Goal: Task Accomplishment & Management: Complete application form

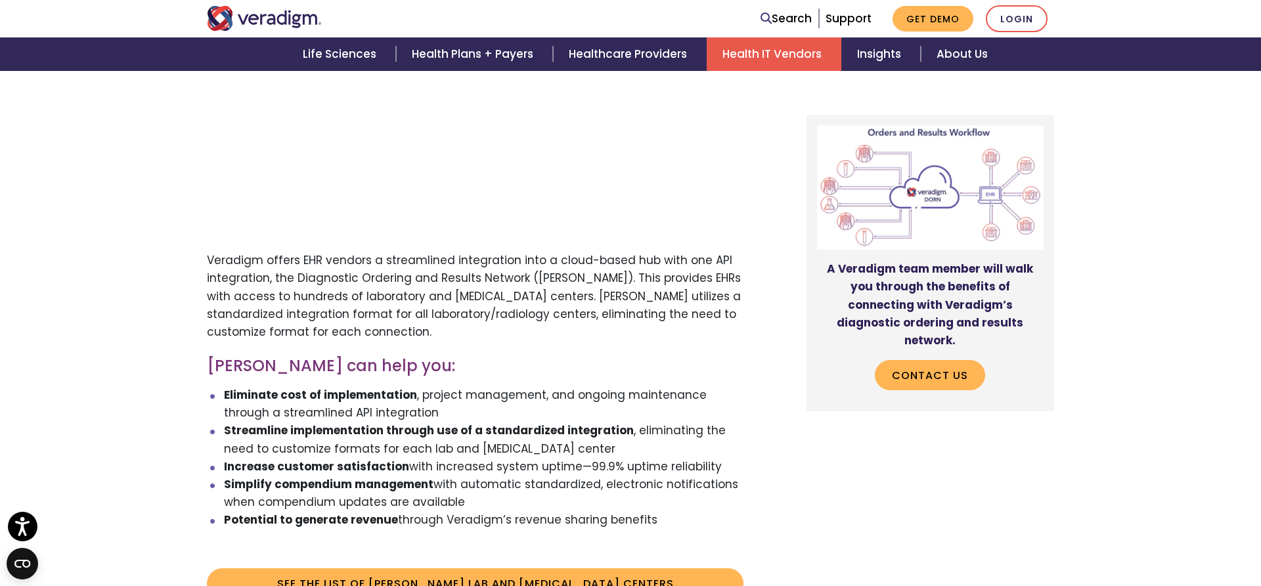
scroll to position [753, 0]
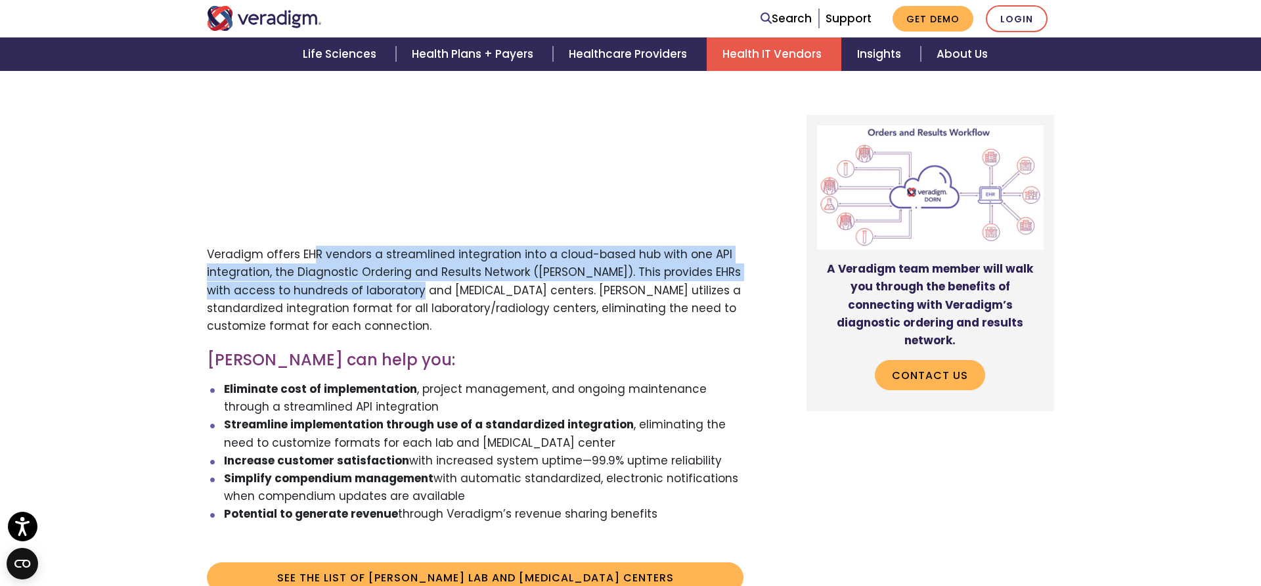
drag, startPoint x: 318, startPoint y: 202, endPoint x: 403, endPoint y: 234, distance: 90.6
click at [403, 246] on p "Veradigm offers EHR vendors a streamlined integration into a cloud-based hub wi…" at bounding box center [475, 290] width 537 height 89
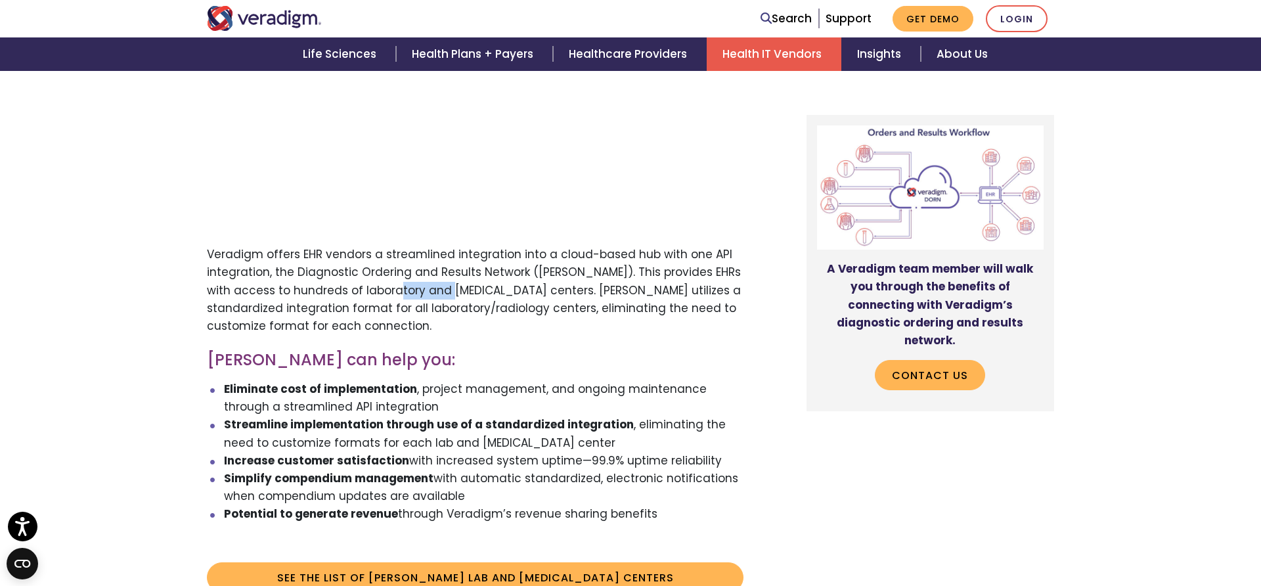
click at [403, 246] on p "Veradigm offers EHR vendors a streamlined integration into a cloud-based hub wi…" at bounding box center [475, 290] width 537 height 89
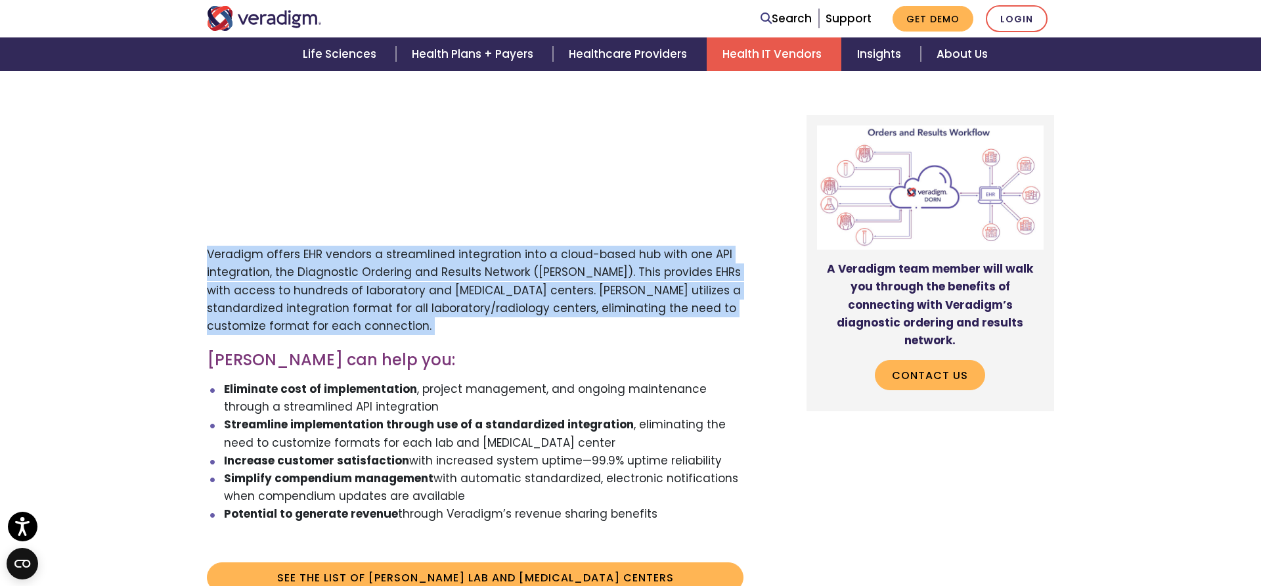
click at [403, 246] on p "Veradigm offers EHR vendors a streamlined integration into a cloud-based hub wi…" at bounding box center [475, 290] width 537 height 89
click at [342, 246] on p "Veradigm offers EHR vendors a streamlined integration into a cloud-based hub wi…" at bounding box center [475, 290] width 537 height 89
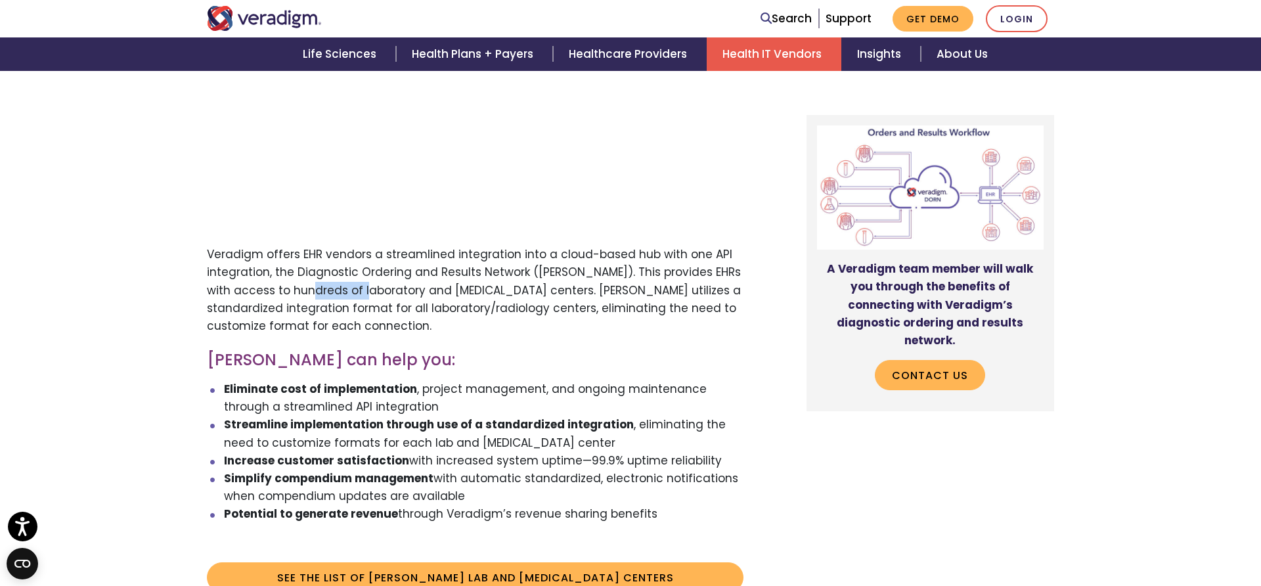
click at [342, 246] on p "Veradigm offers EHR vendors a streamlined integration into a cloud-based hub wi…" at bounding box center [475, 290] width 537 height 89
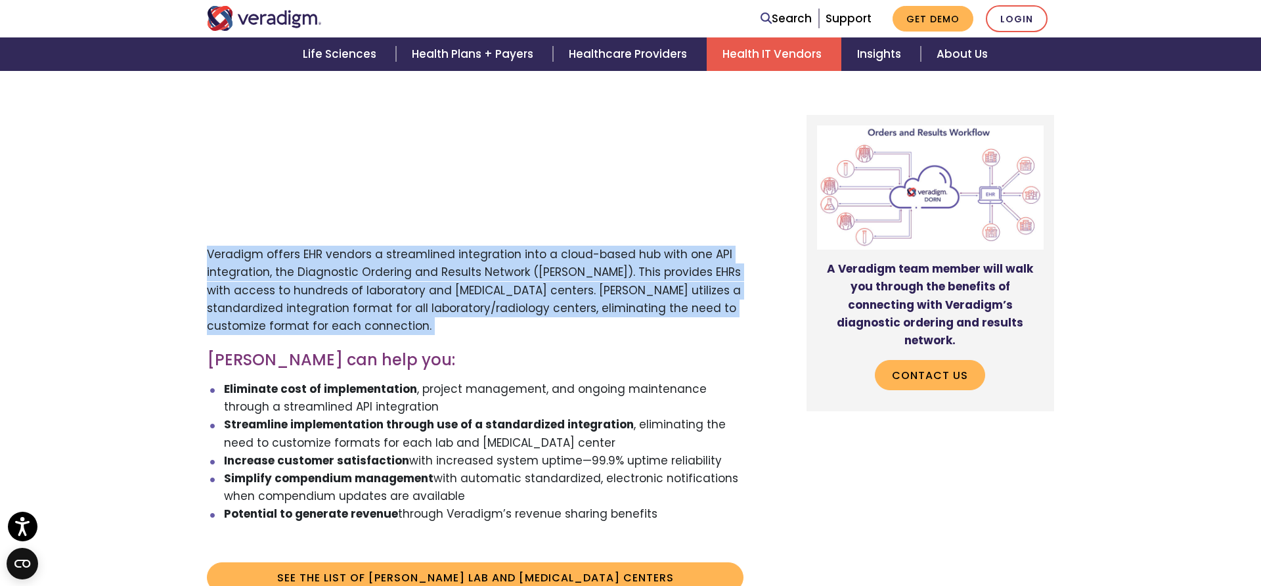
click at [342, 246] on p "Veradigm offers EHR vendors a streamlined integration into a cloud-based hub wi…" at bounding box center [475, 290] width 537 height 89
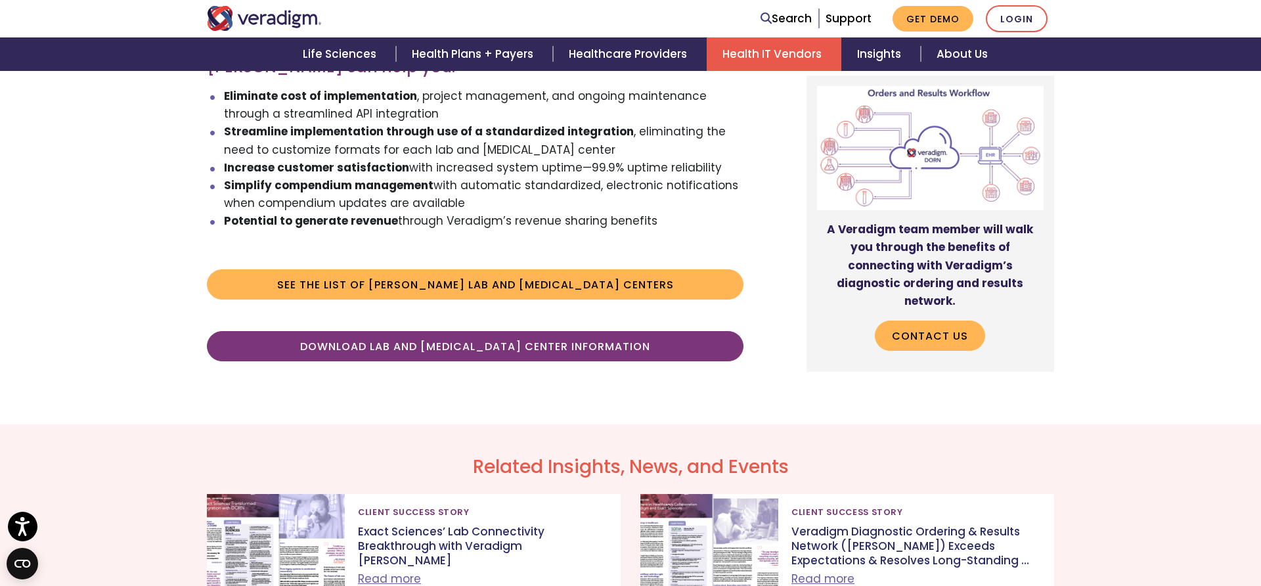
scroll to position [1053, 0]
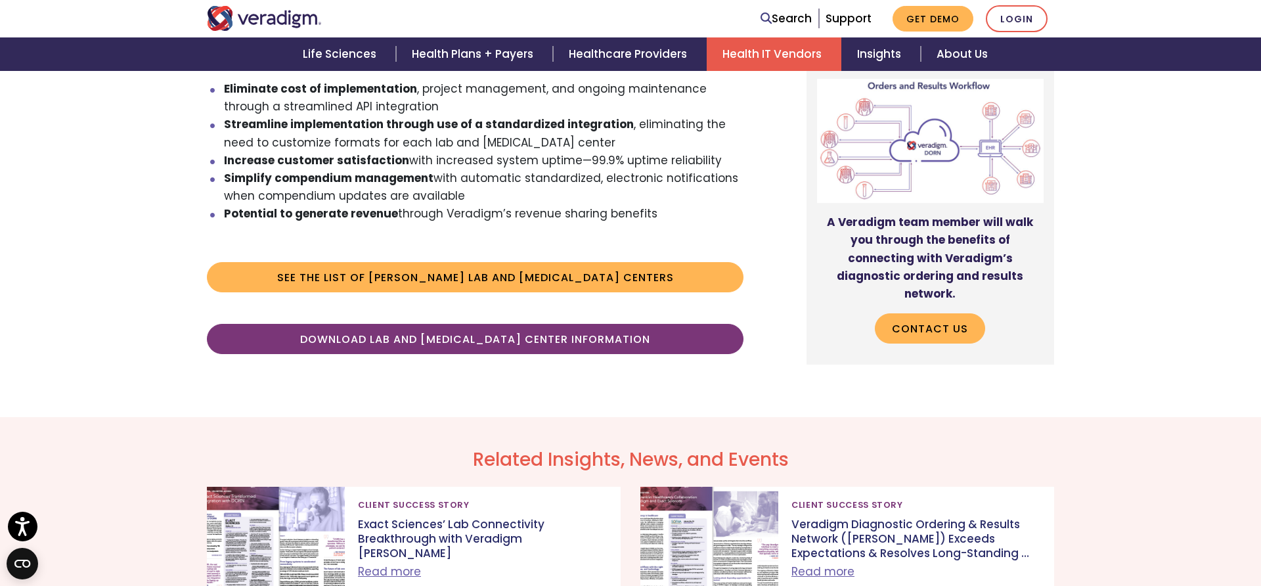
drag, startPoint x: 225, startPoint y: 154, endPoint x: 664, endPoint y: 156, distance: 439.5
click at [664, 205] on li "Potential to generate revenue through Veradigm’s revenue sharing benefits" at bounding box center [484, 214] width 520 height 18
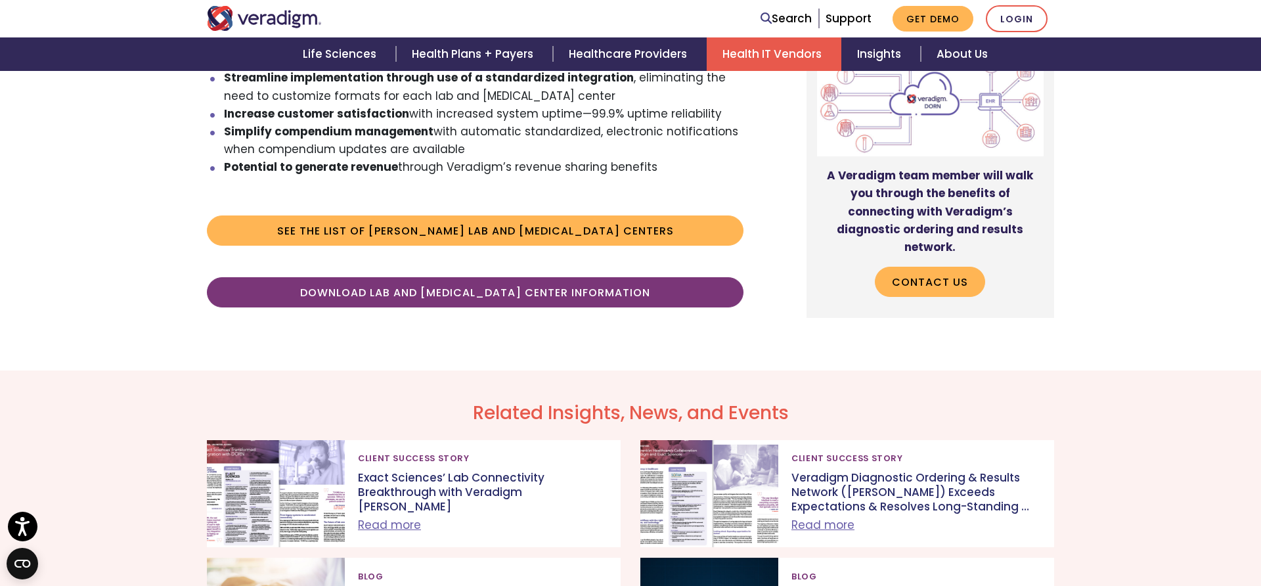
scroll to position [1112, 0]
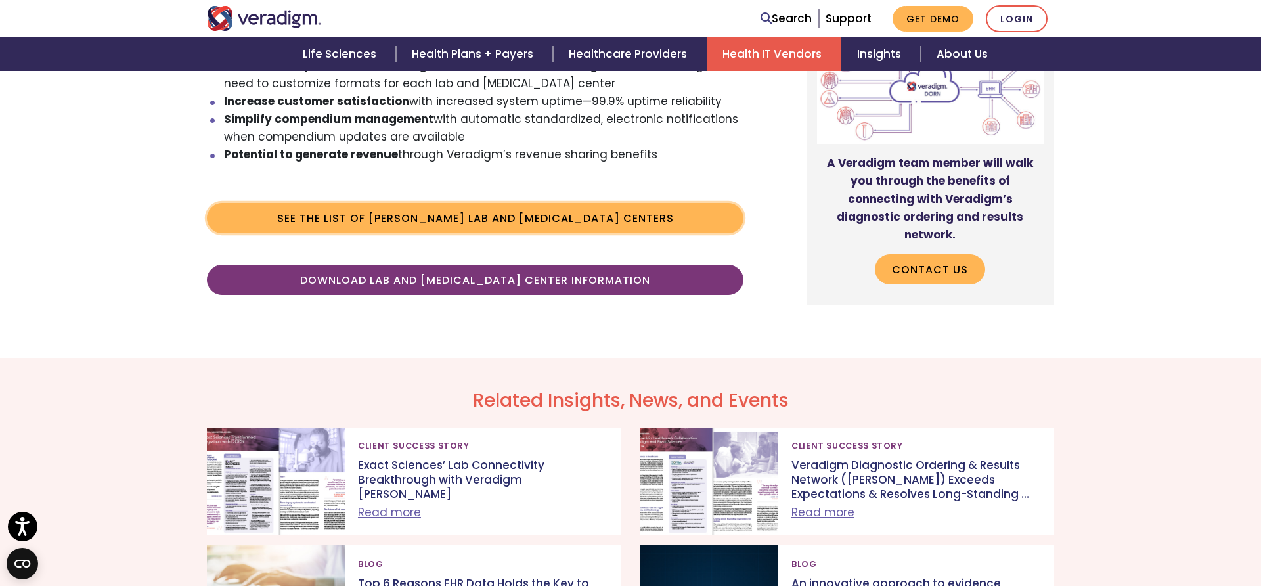
click at [430, 203] on link "See the list of DORN Lab and Radiology Centers" at bounding box center [475, 218] width 537 height 30
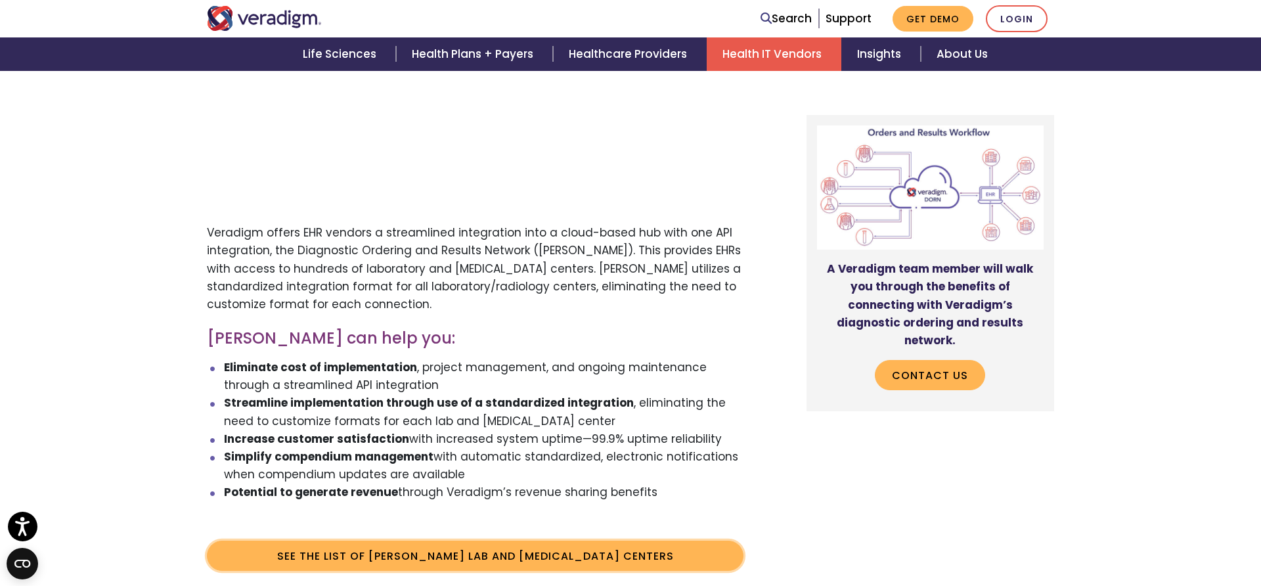
scroll to position [751, 0]
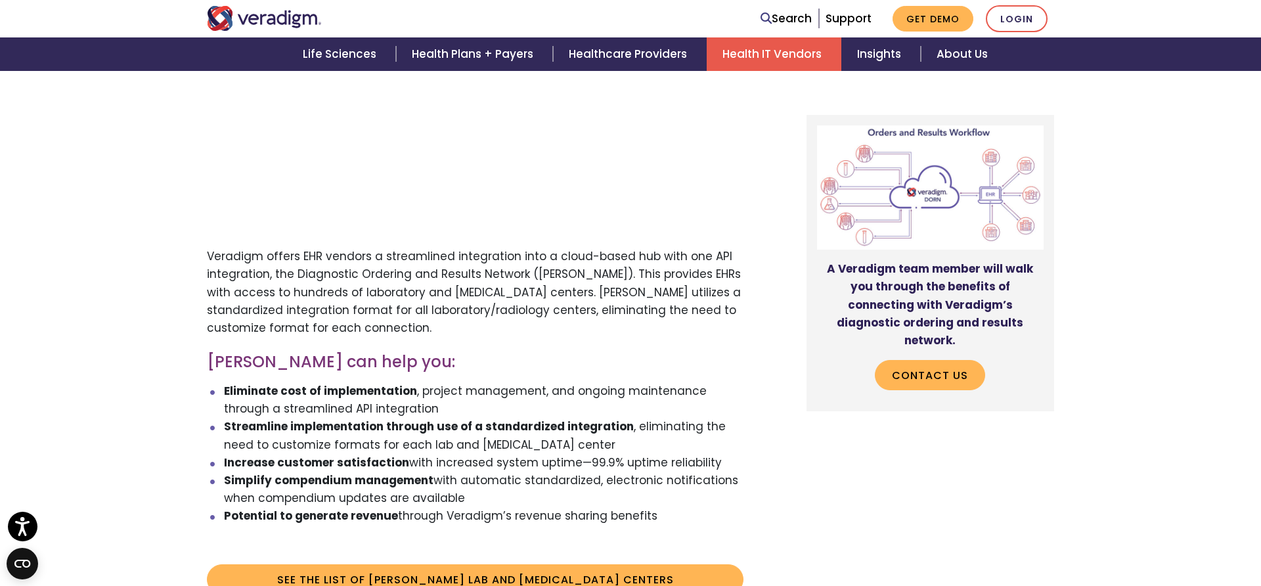
click at [344, 184] on div "Streamlined integration into a cloud-based hub with one API integration to prov…" at bounding box center [486, 235] width 578 height 862
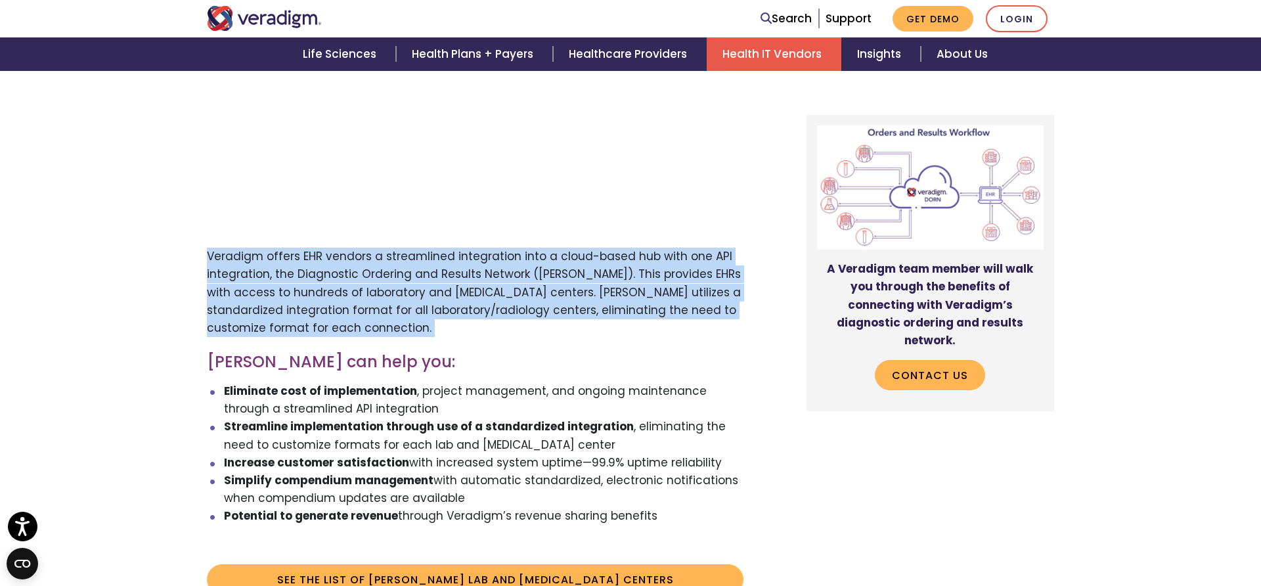
click at [344, 184] on div "Streamlined integration into a cloud-based hub with one API integration to prov…" at bounding box center [486, 235] width 578 height 862
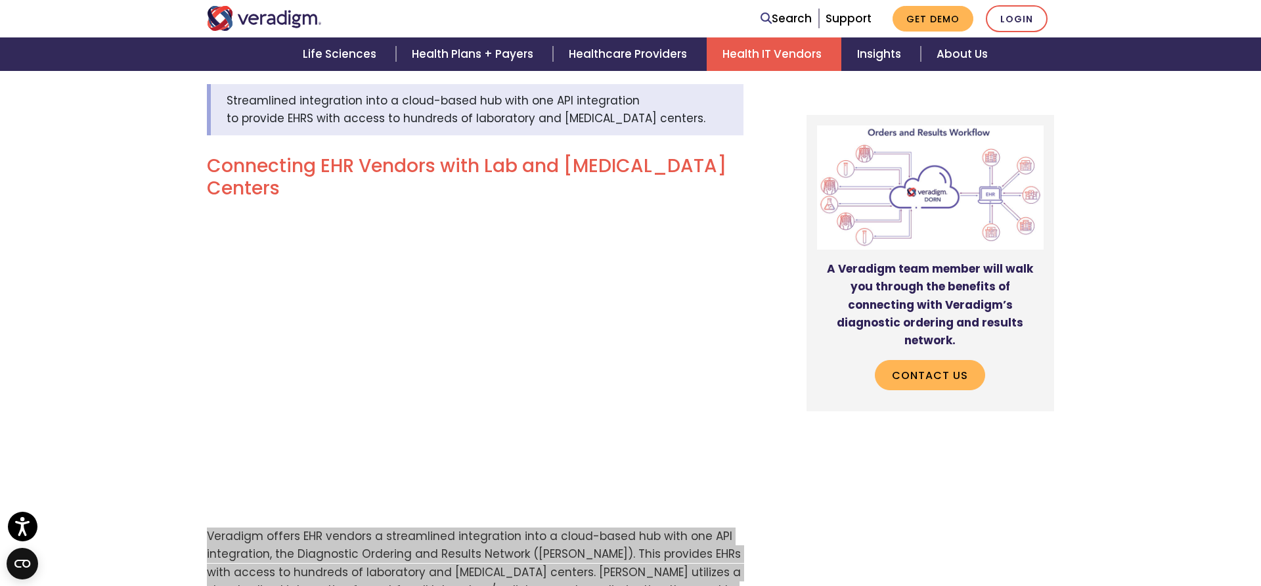
scroll to position [485, 0]
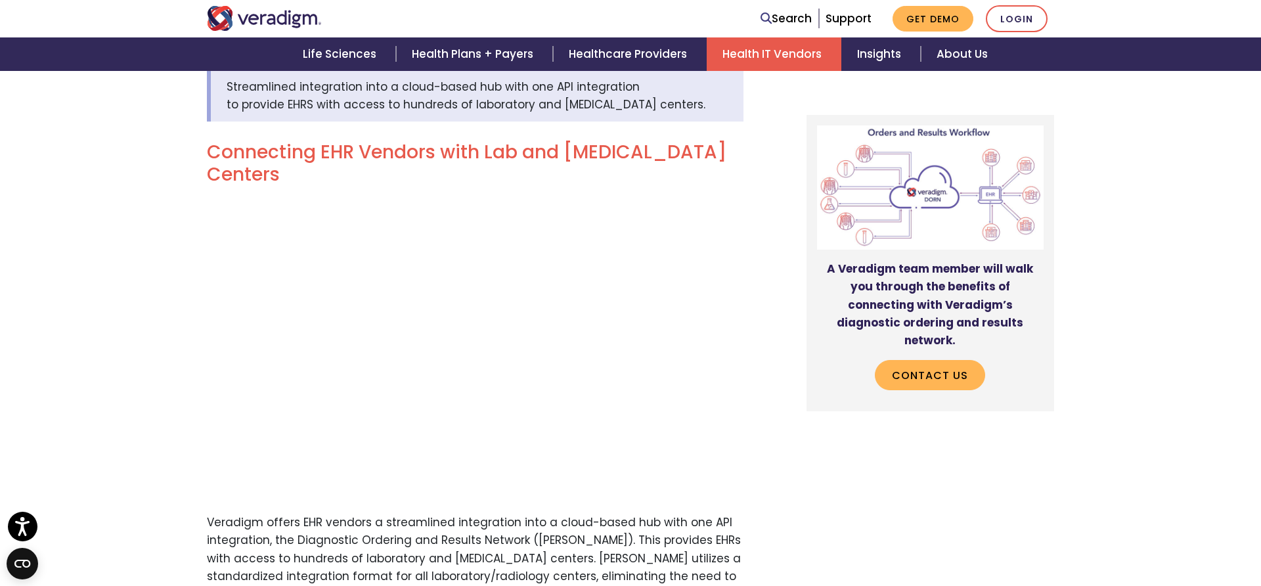
click at [172, 208] on div "Streamlined integration into a cloud-based hub with one API integration to prov…" at bounding box center [630, 512] width 1261 height 947
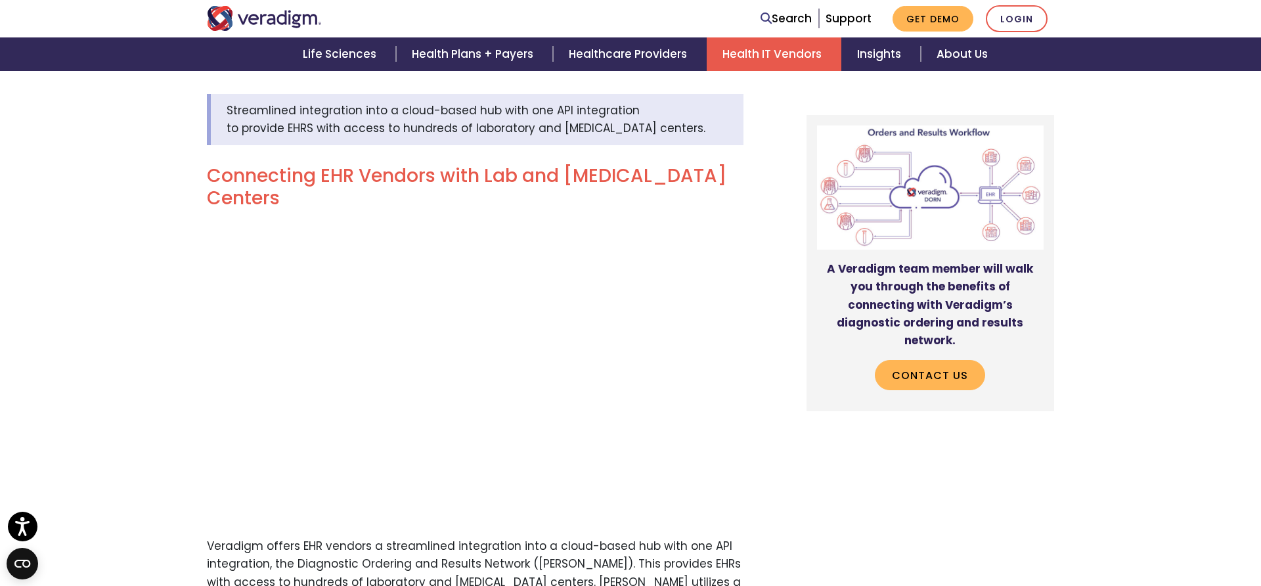
scroll to position [462, 0]
click at [939, 363] on link "Contact Us" at bounding box center [930, 375] width 110 height 30
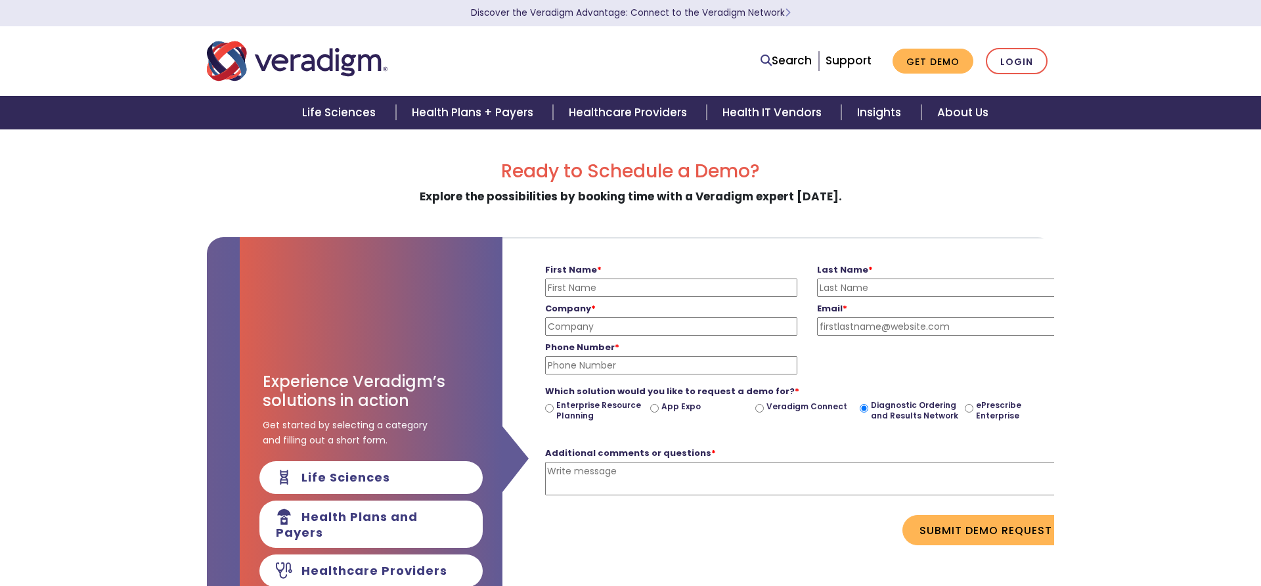
scroll to position [0, 494]
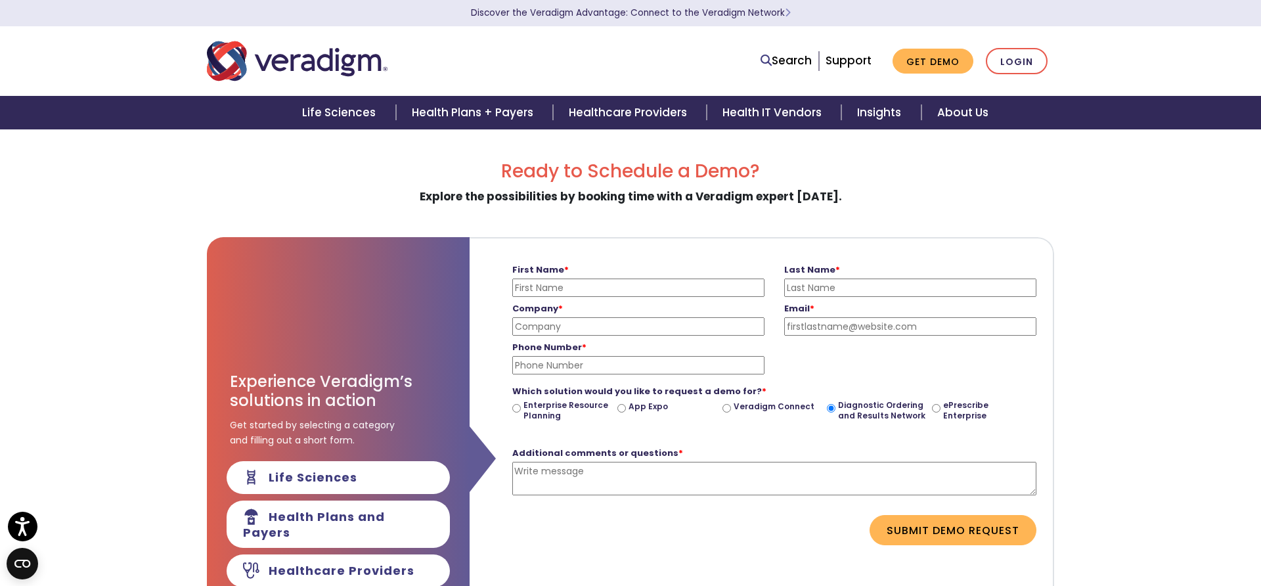
click at [612, 286] on input "First Name *" at bounding box center [638, 288] width 252 height 18
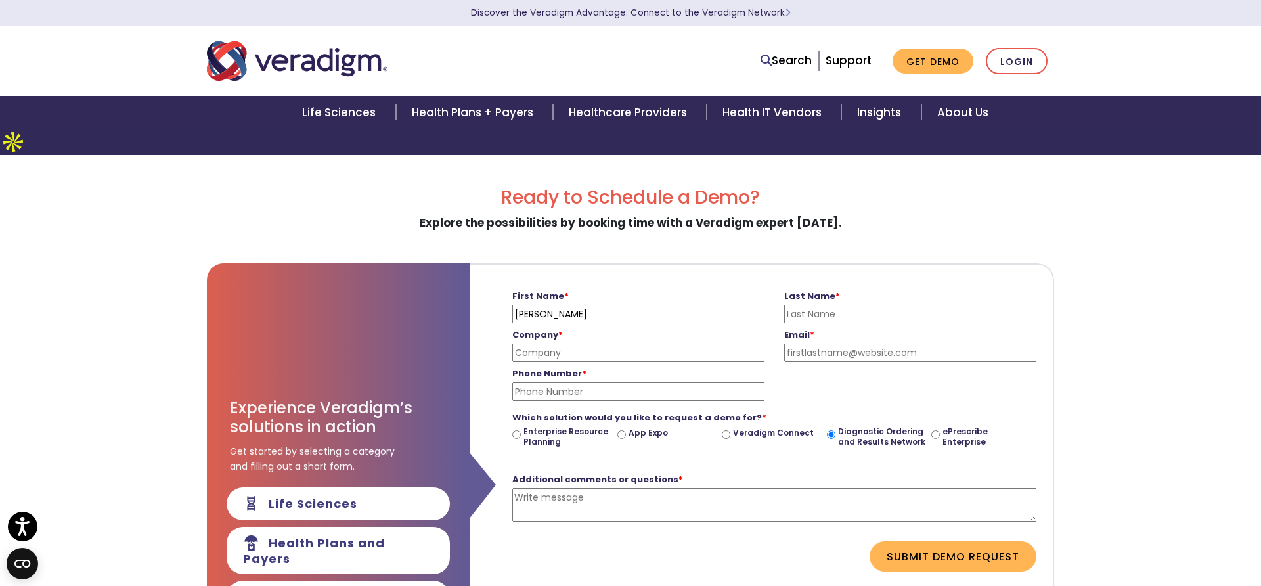
type input "Greg"
type input "Sirotek"
type input "OpenCoreEMR"
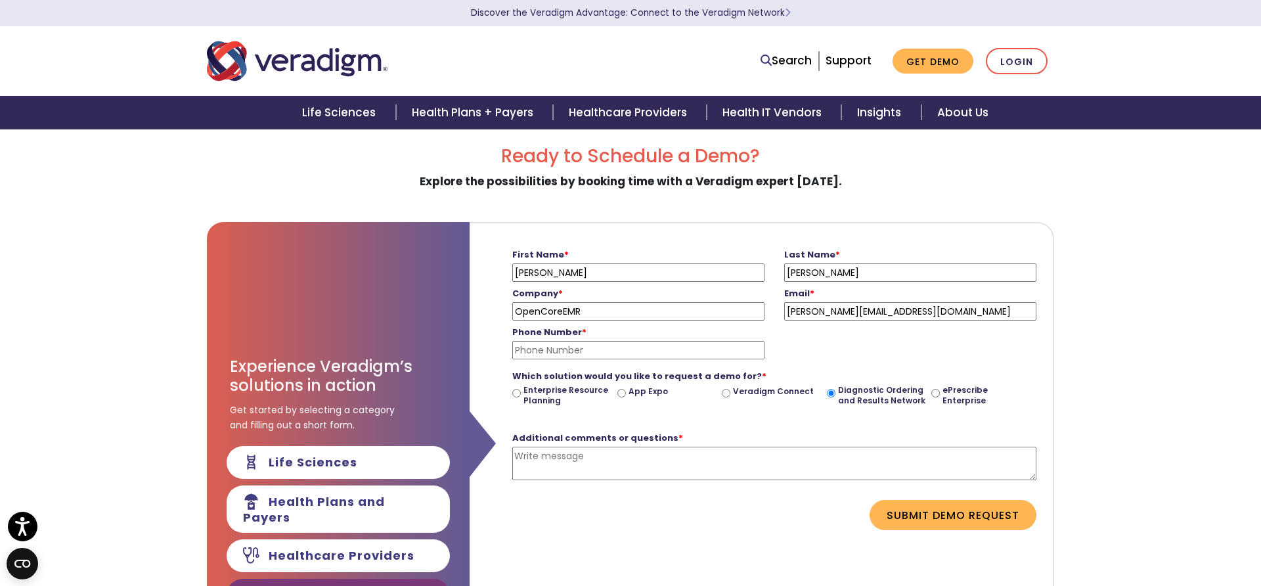
scroll to position [87, 0]
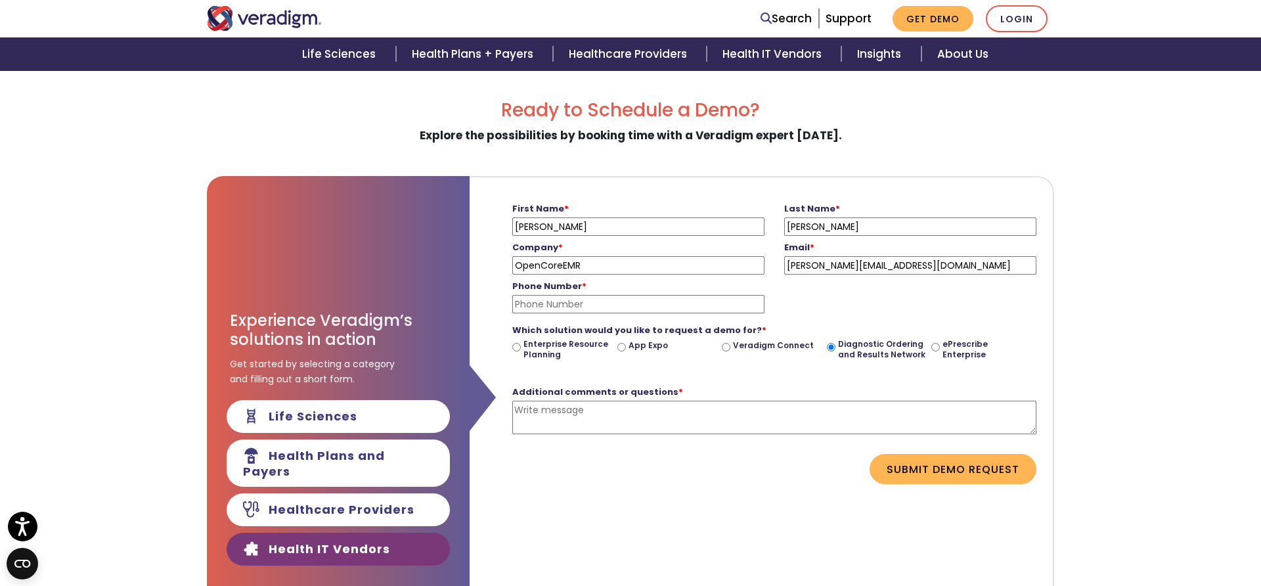
type input "greg@opencoreemr.com"
click at [548, 401] on textarea "Additional comments or questions *" at bounding box center [774, 418] width 524 height 34
click at [544, 295] on input "Phone Number *" at bounding box center [638, 304] width 252 height 18
type input "4153356814"
click at [556, 401] on textarea "Additional comments or questions *" at bounding box center [774, 418] width 524 height 34
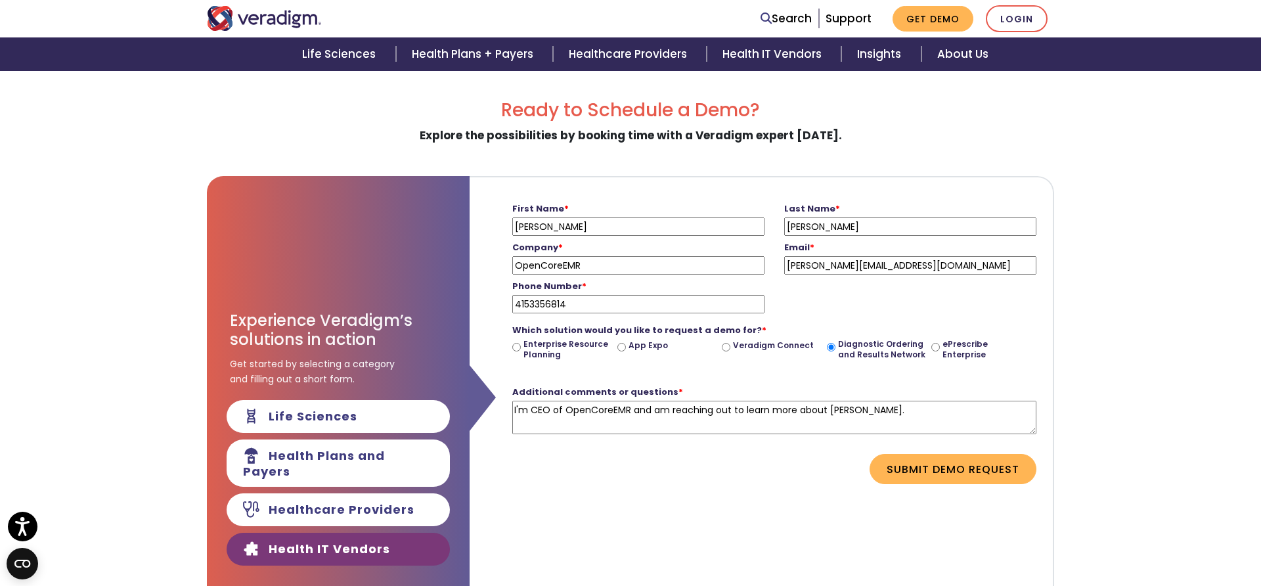
scroll to position [0, 0]
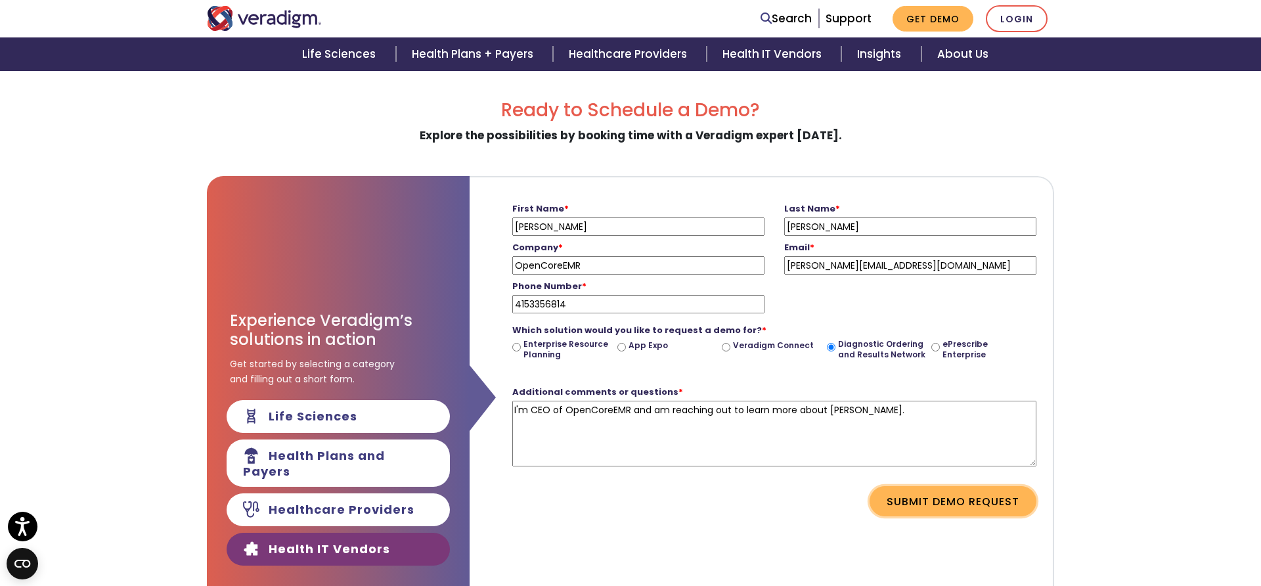
drag, startPoint x: 1032, startPoint y: 404, endPoint x: 984, endPoint y: 464, distance: 77.1
click at [1043, 487] on form "First Name * Greg Please enter your first name Last Name * Sirotek Please enter…" at bounding box center [762, 356] width 564 height 359
click at [766, 409] on textarea "I'm CEO of OpenCoreEMR and am reaching out to learn more about DORN." at bounding box center [774, 434] width 524 height 66
click at [759, 404] on textarea "I'm CEO of OpenCoreEMR and am reaching out to learn more about DORN." at bounding box center [774, 434] width 524 height 66
click at [868, 401] on textarea "I'm CEO of OpenCoreEMR and am reaching out to learn more about DORN." at bounding box center [774, 434] width 524 height 66
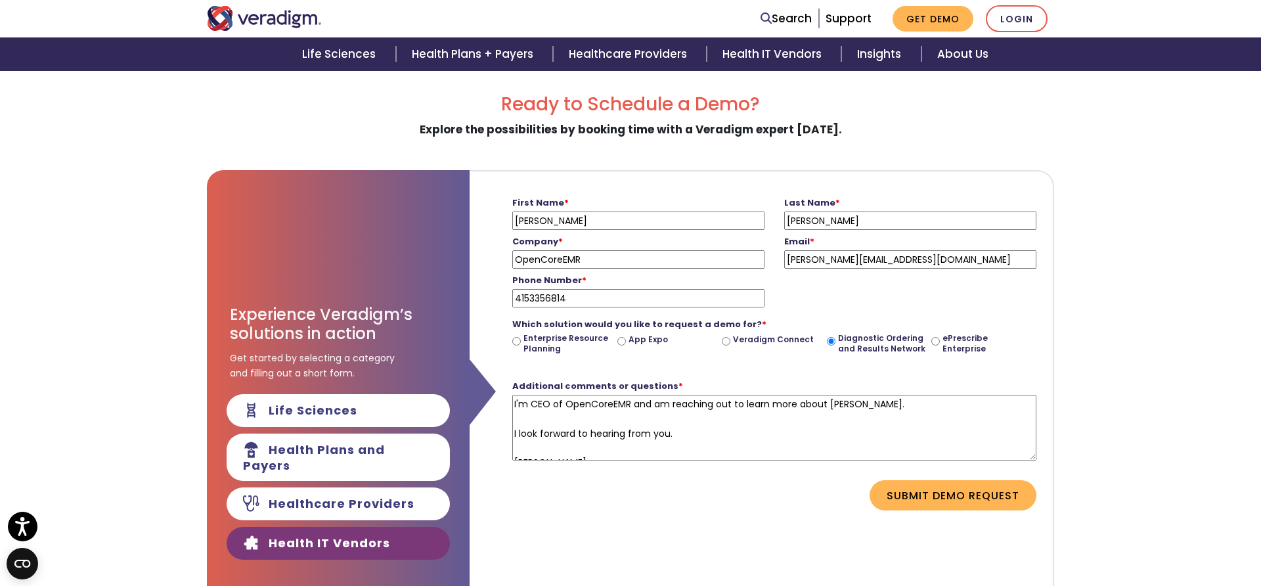
scroll to position [90, 0]
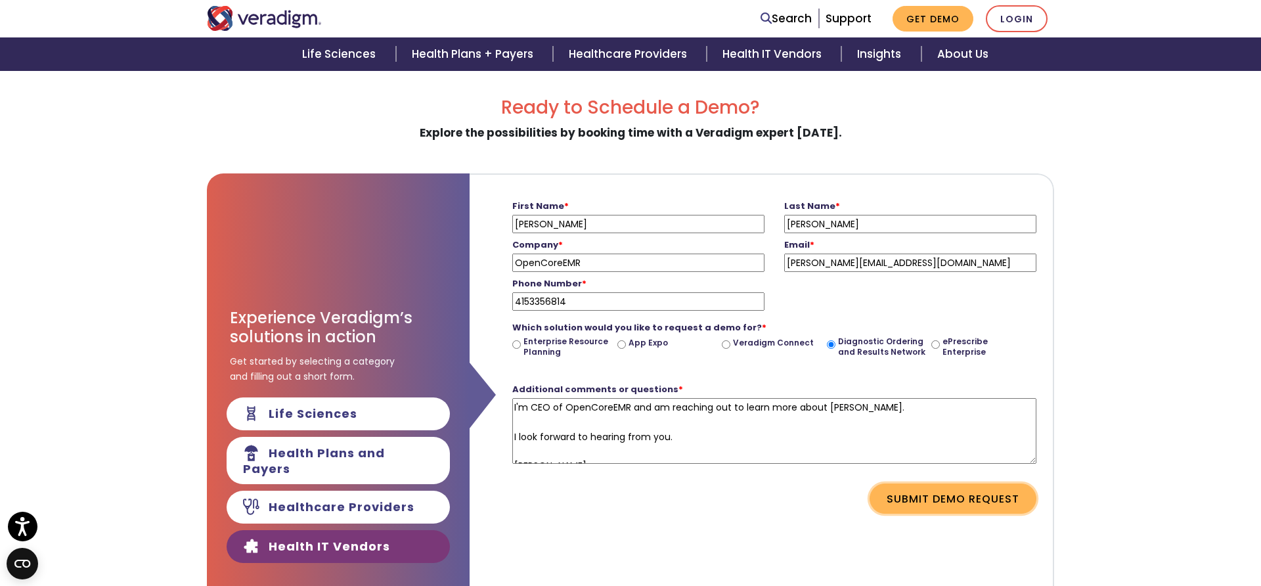
type textarea "I'm CEO of OpenCoreEMR and am reaching out to learn more about DORN. I look for…"
click at [941, 483] on button "Submit Demo Request" at bounding box center [953, 498] width 167 height 30
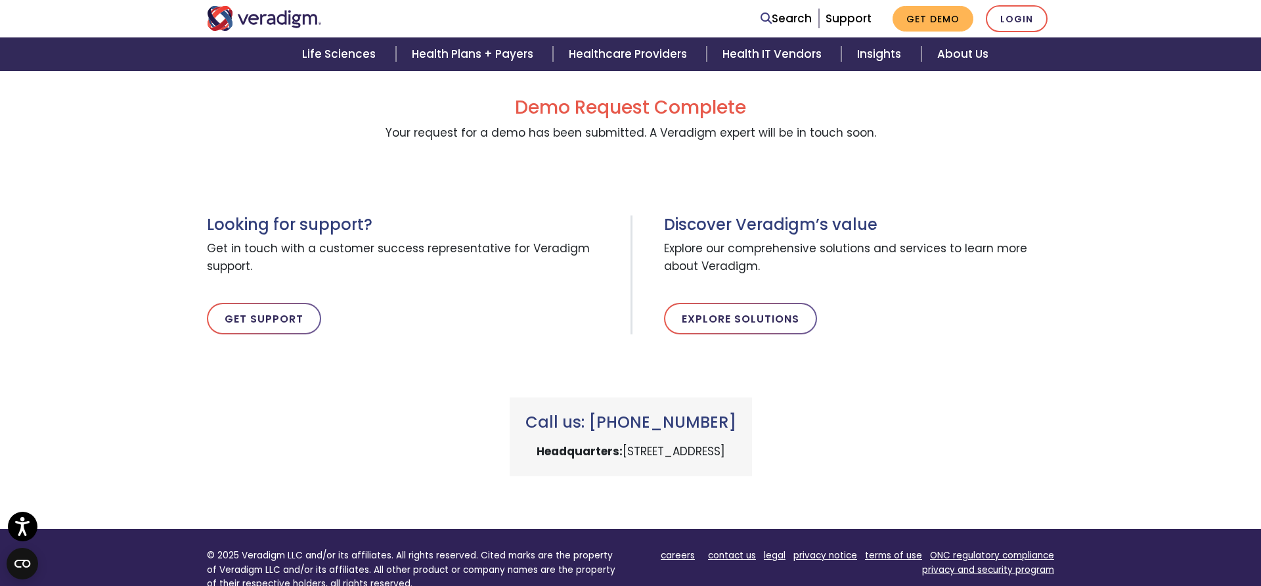
drag, startPoint x: 539, startPoint y: 426, endPoint x: 809, endPoint y: 430, distance: 269.4
click at [736, 443] on p "Headquarters: 222 W Merchandise Mart Plaza, Chicago, IL 60654" at bounding box center [631, 452] width 211 height 18
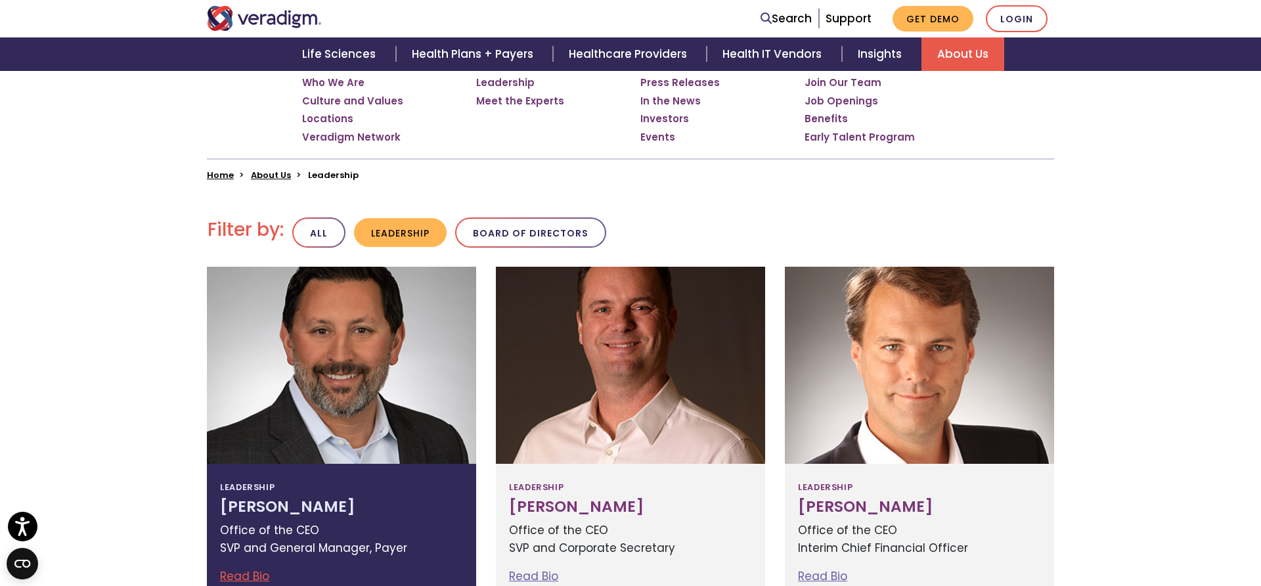
scroll to position [267, 0]
click at [333, 497] on h3 "[PERSON_NAME]" at bounding box center [341, 506] width 243 height 18
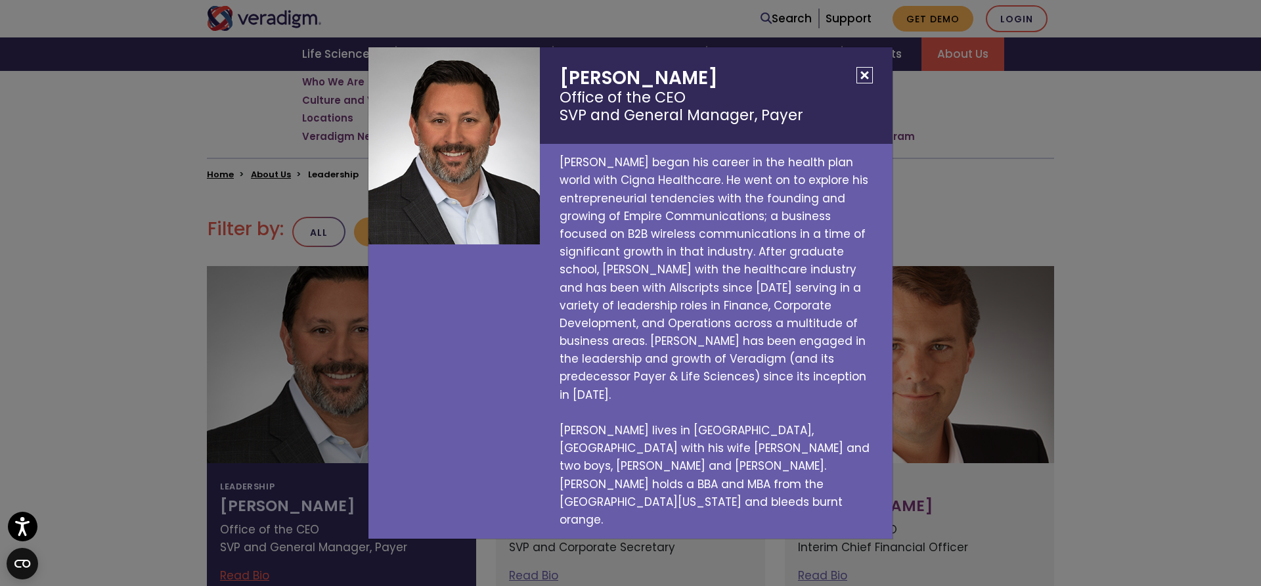
drag, startPoint x: 558, startPoint y: 110, endPoint x: 736, endPoint y: 116, distance: 178.1
click at [736, 116] on h2 "[PERSON_NAME] Office of the CEO SVP and General Manager, Payer" at bounding box center [716, 95] width 353 height 97
copy h2 "[PERSON_NAME]"
click at [861, 83] on button "Close" at bounding box center [865, 75] width 16 height 16
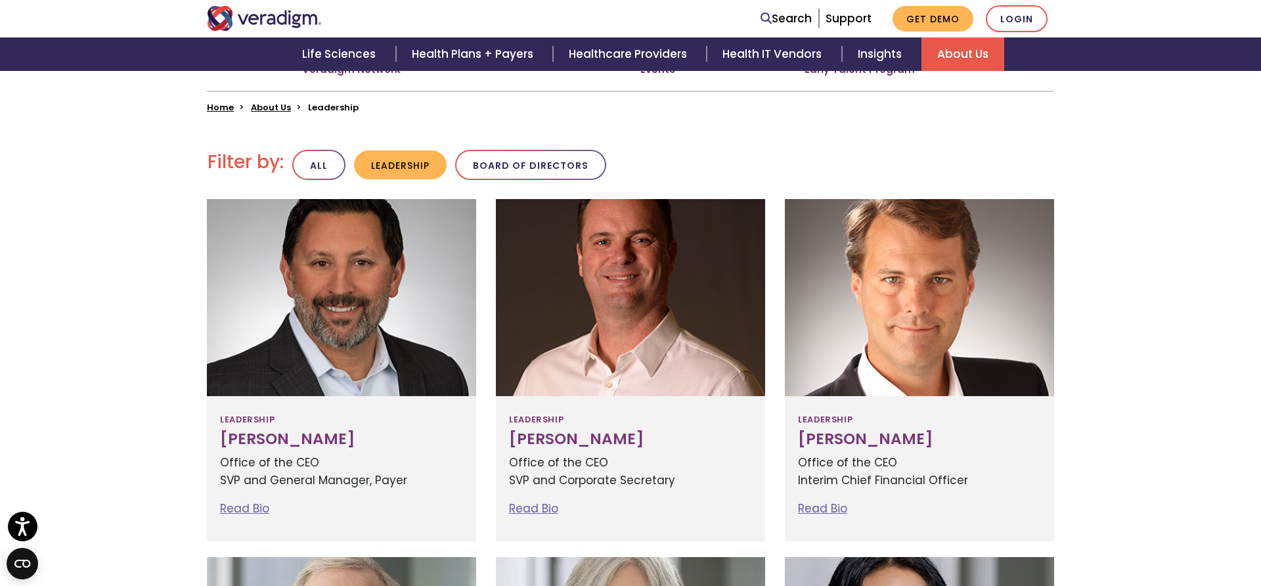
scroll to position [500, 0]
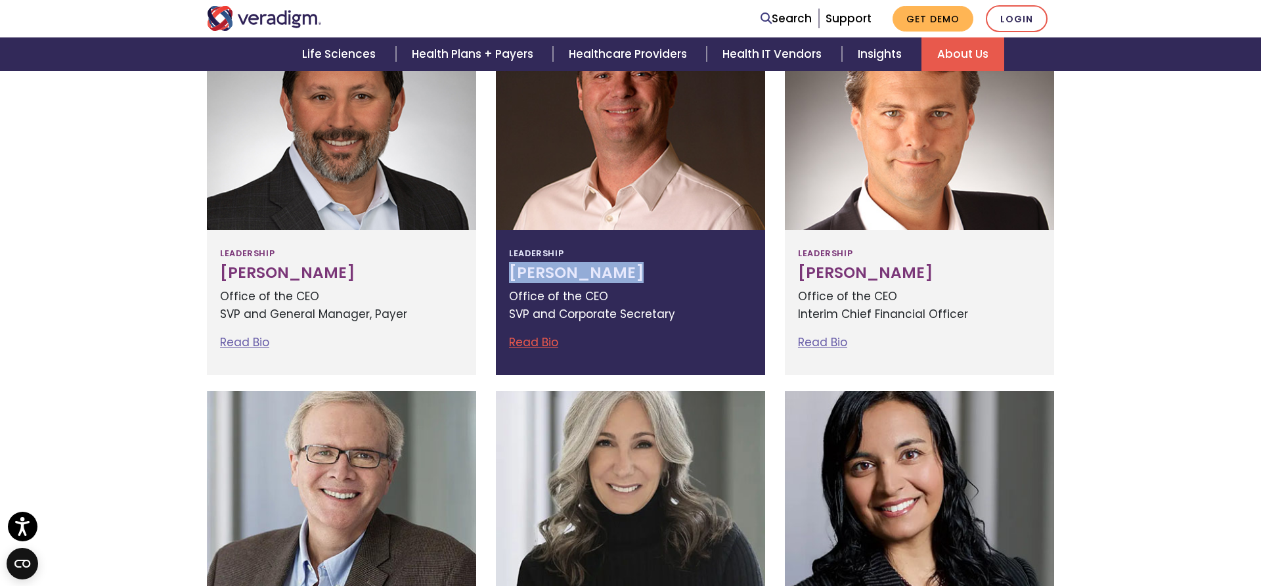
drag, startPoint x: 638, startPoint y: 246, endPoint x: 511, endPoint y: 247, distance: 127.4
click at [511, 264] on h3 "[PERSON_NAME]" at bounding box center [630, 273] width 243 height 18
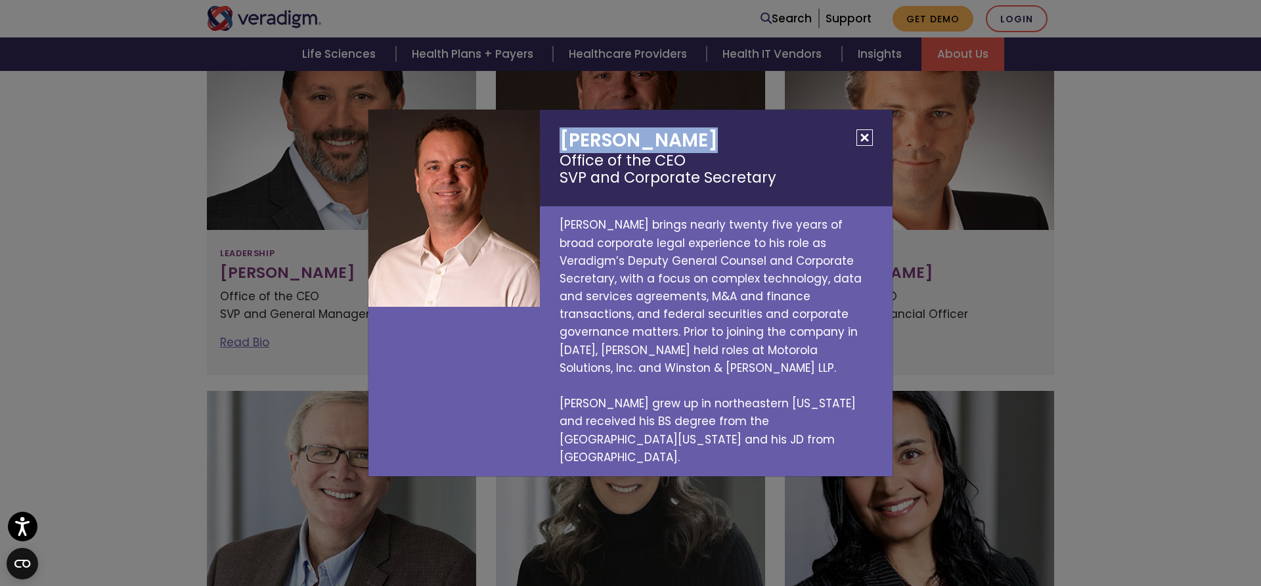
drag, startPoint x: 558, startPoint y: 155, endPoint x: 683, endPoint y: 154, distance: 124.2
click at [687, 157] on h2 "[PERSON_NAME] Office of the CEO SVP and Corporate Secretary" at bounding box center [716, 158] width 353 height 97
copy h2 "[PERSON_NAME]"
click at [866, 146] on button "Close" at bounding box center [865, 137] width 16 height 16
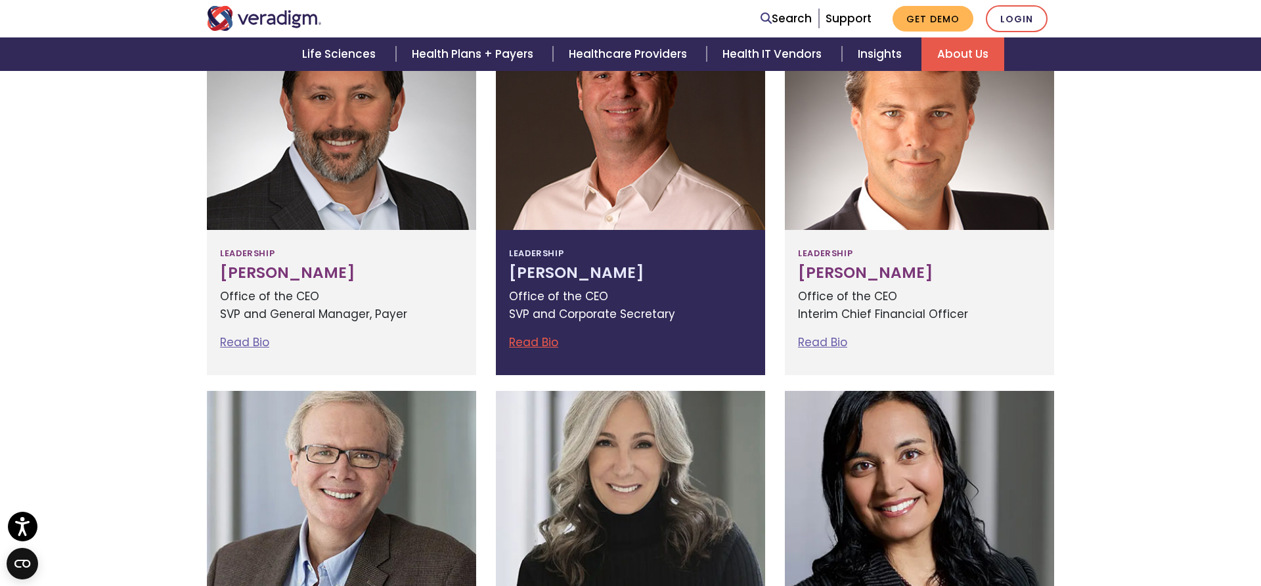
scroll to position [373, 0]
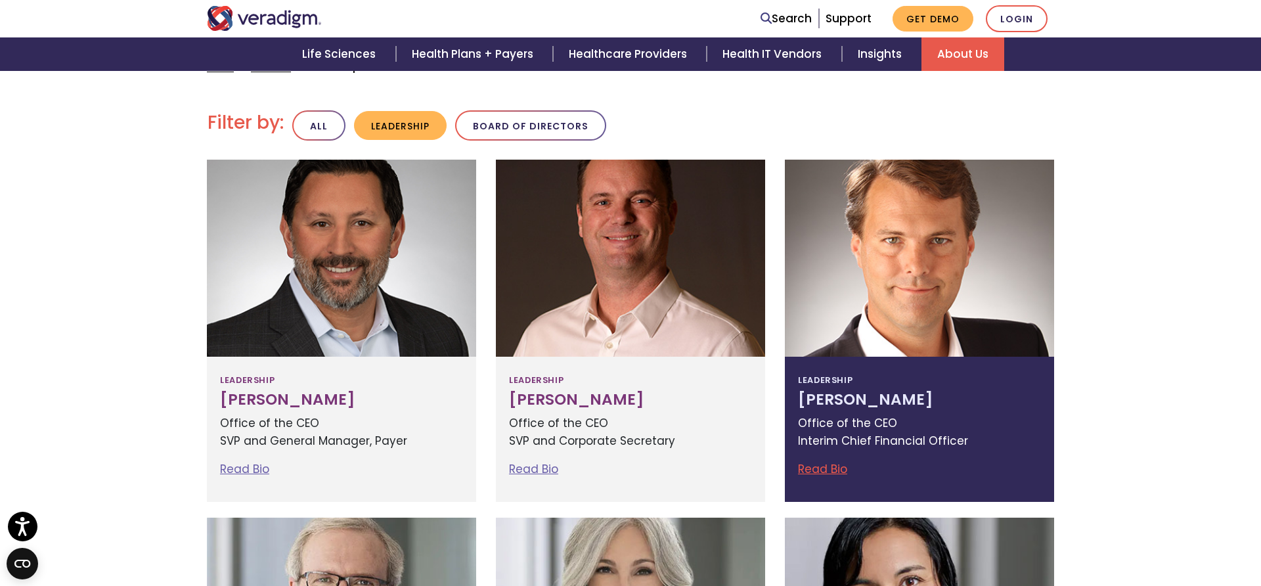
click at [831, 391] on h3 "[PERSON_NAME]" at bounding box center [919, 400] width 243 height 18
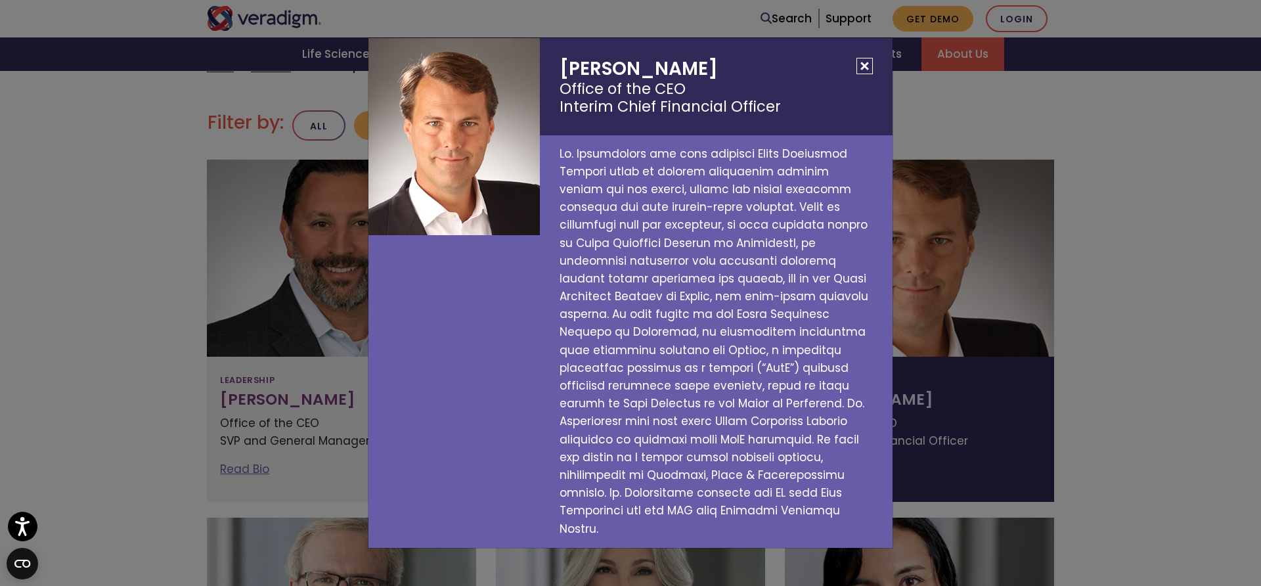
drag, startPoint x: 561, startPoint y: 86, endPoint x: 704, endPoint y: 90, distance: 143.3
click at [704, 90] on h2 "[PERSON_NAME] Office of the CEO Interim Chief Financial Officer" at bounding box center [716, 86] width 353 height 97
copy h2 "[PERSON_NAME]"
click at [862, 74] on button "Close" at bounding box center [865, 66] width 16 height 16
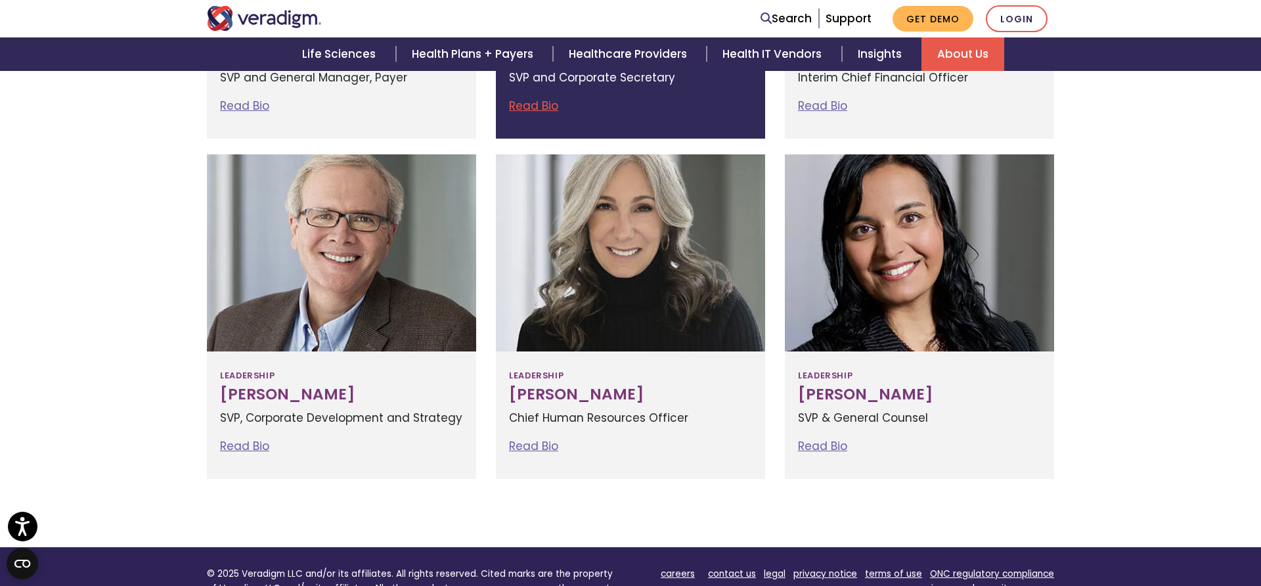
scroll to position [785, 0]
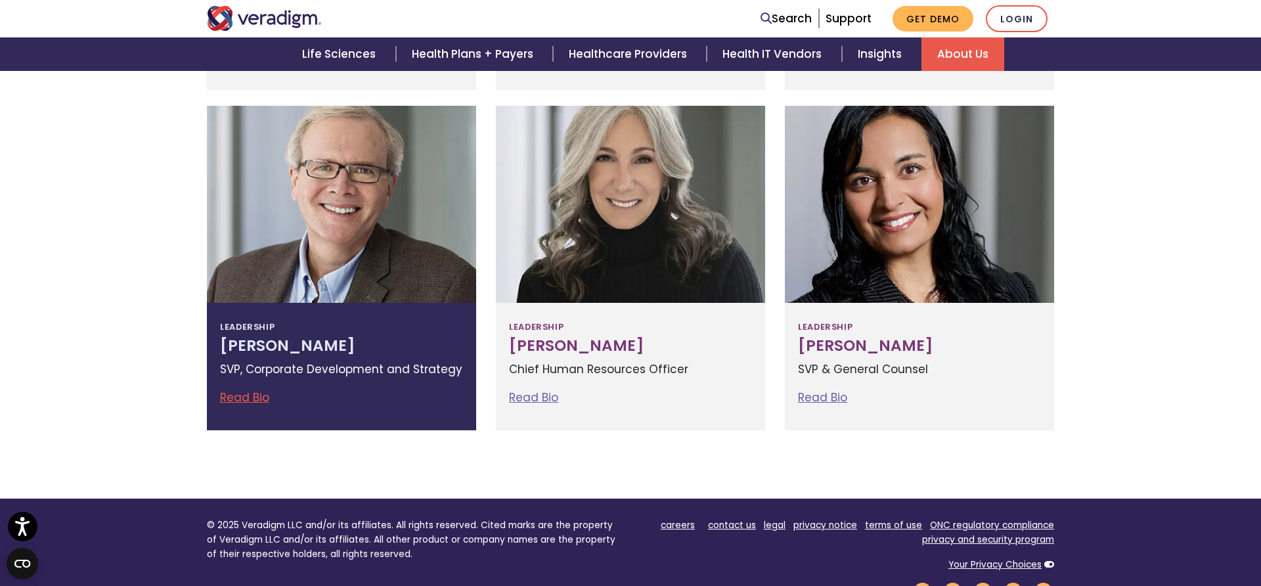
click at [289, 337] on h3 "[PERSON_NAME]" at bounding box center [341, 346] width 243 height 18
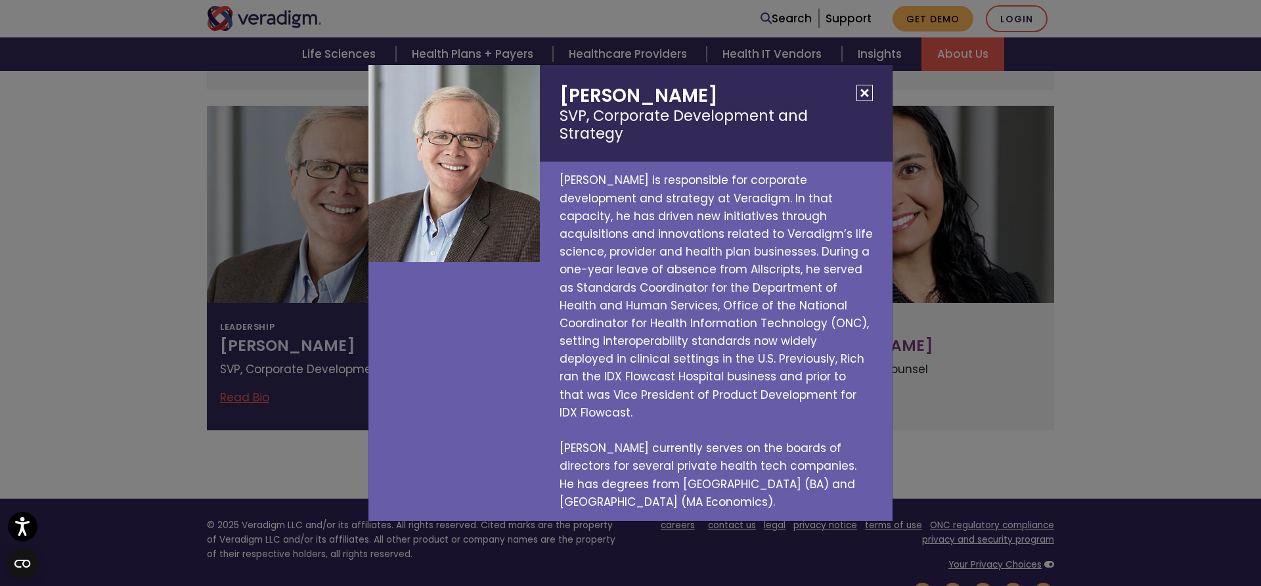
click at [860, 101] on button "Close" at bounding box center [865, 93] width 16 height 16
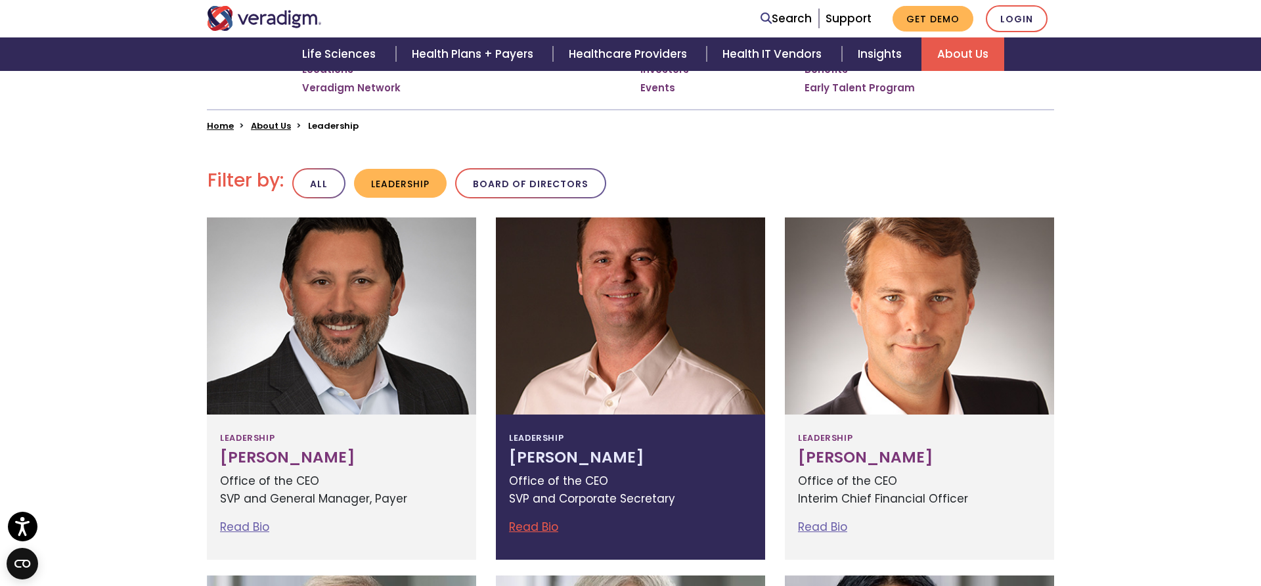
scroll to position [305, 0]
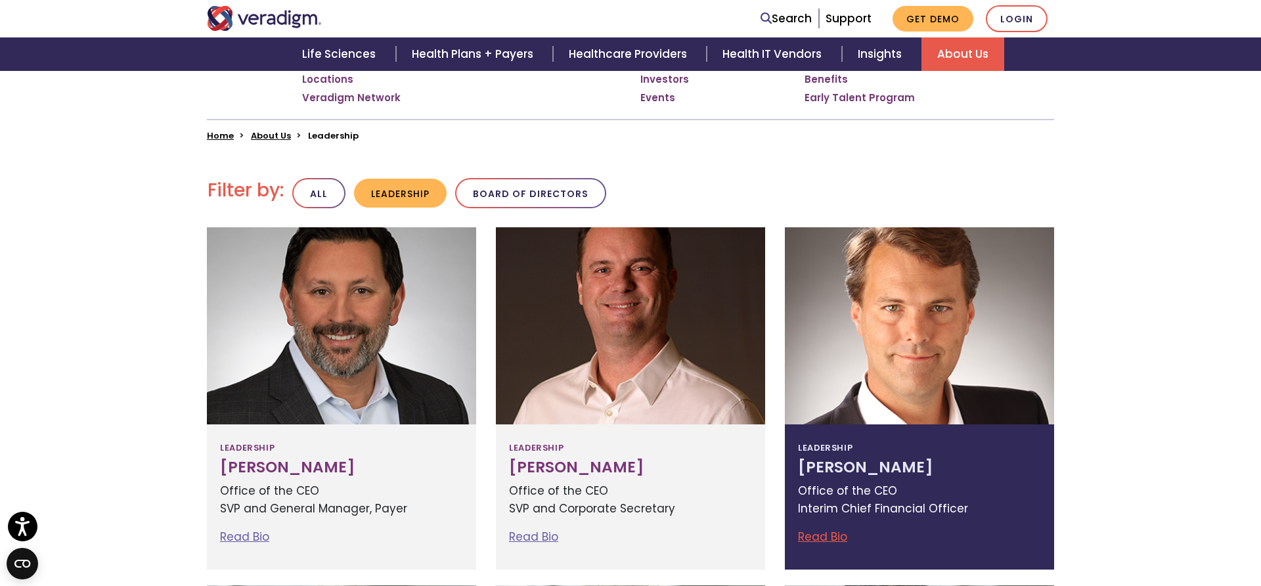
click at [926, 319] on div at bounding box center [919, 325] width 269 height 197
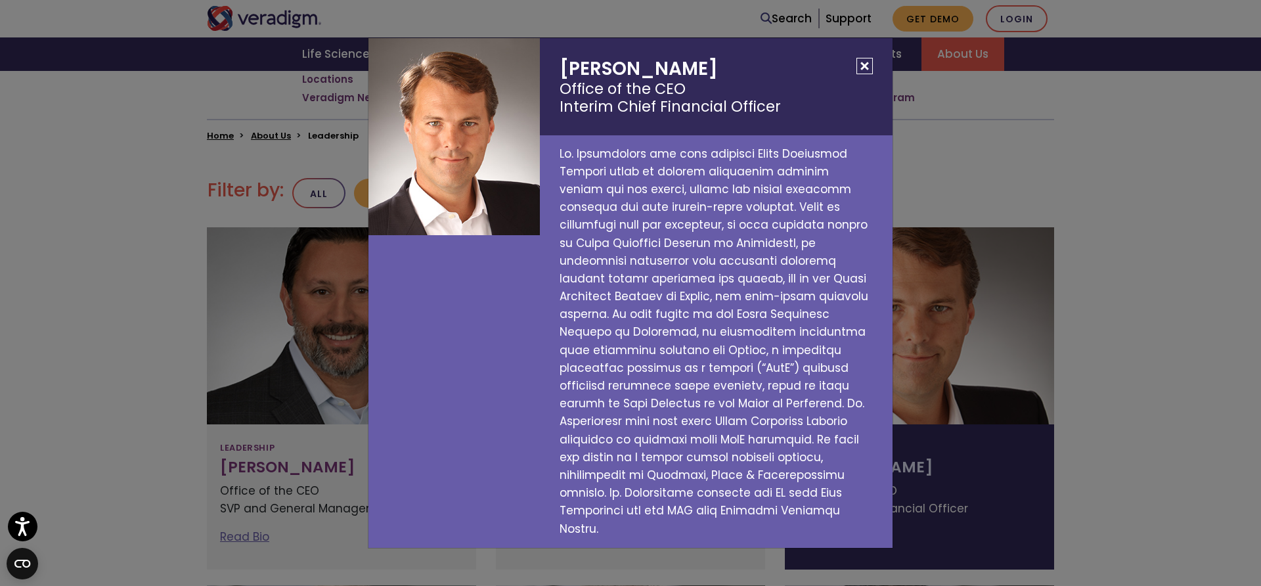
drag, startPoint x: 570, startPoint y: 87, endPoint x: 700, endPoint y: 91, distance: 129.5
click at [700, 91] on h2 "[PERSON_NAME] Office of the CEO Interim Chief Financial Officer" at bounding box center [716, 86] width 353 height 97
copy h2 "[PERSON_NAME]"
